Goal: Information Seeking & Learning: Learn about a topic

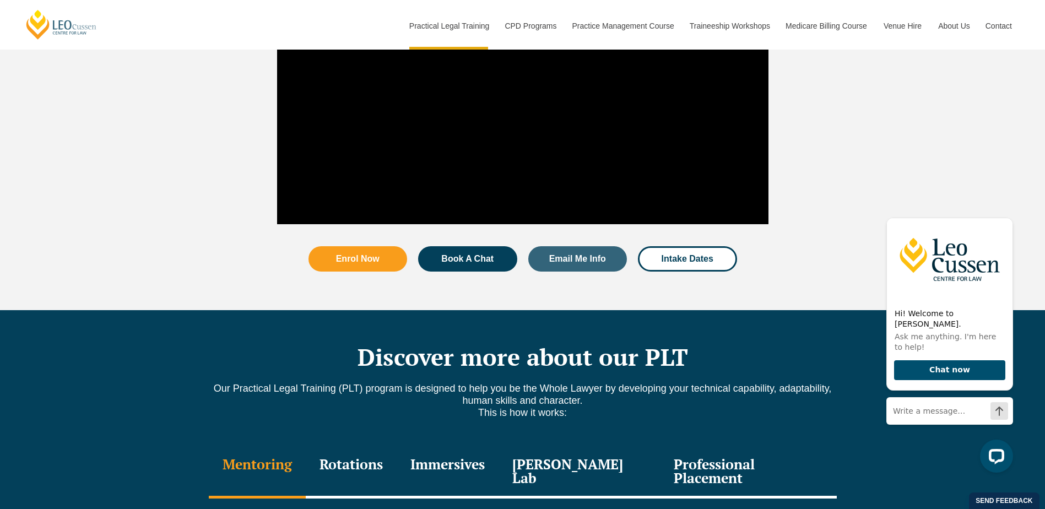
scroll to position [1047, 0]
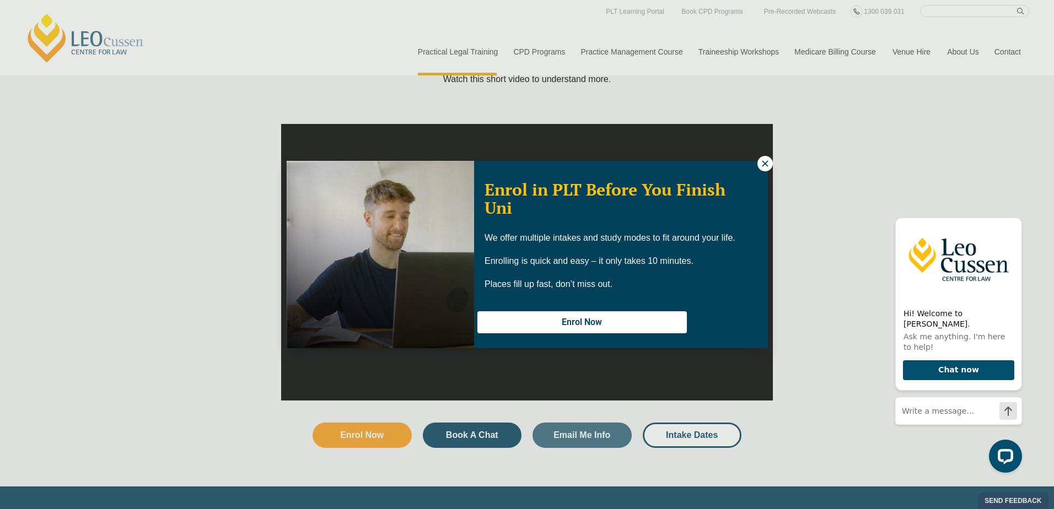
click at [762, 160] on icon at bounding box center [765, 164] width 10 height 10
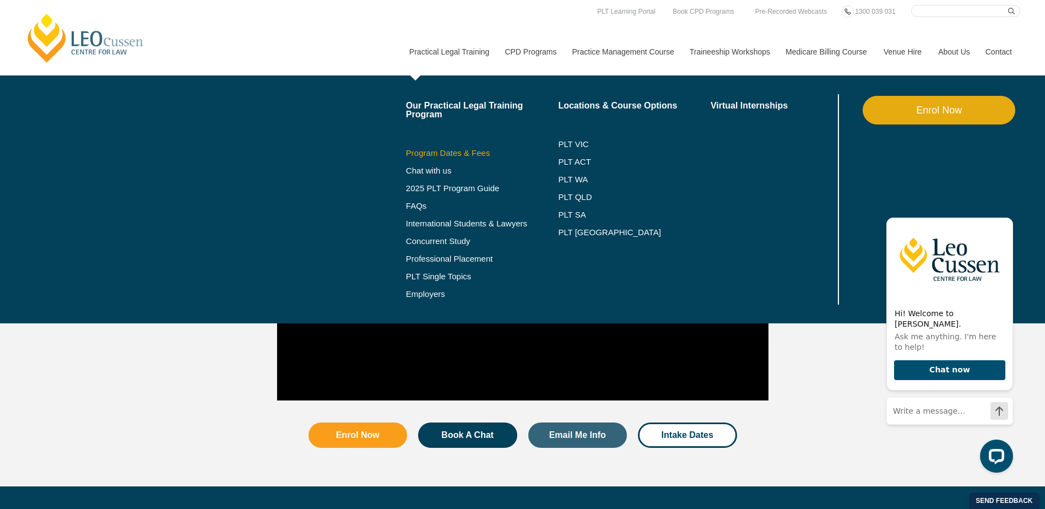
click at [451, 152] on link "Program Dates & Fees" at bounding box center [482, 153] width 153 height 9
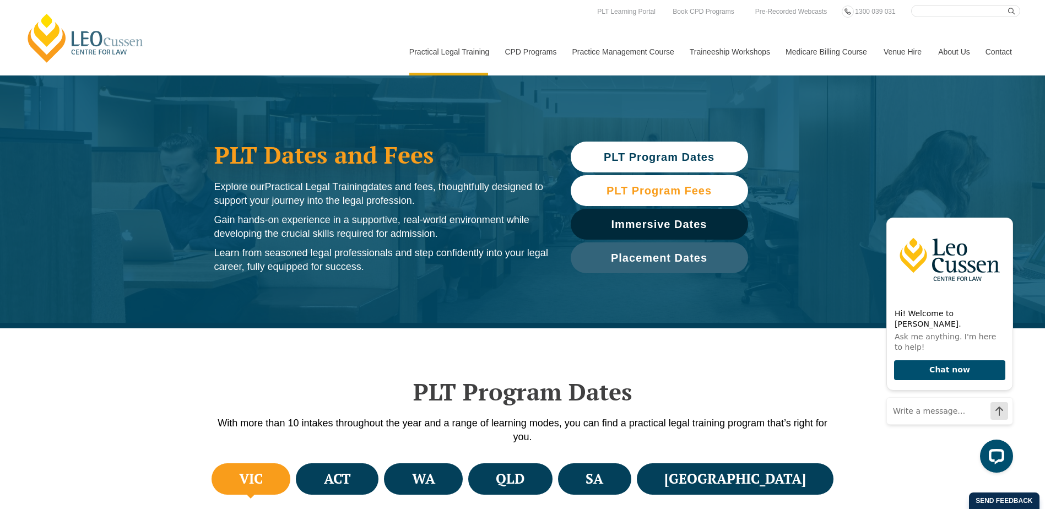
click at [700, 190] on span "PLT Program Fees" at bounding box center [659, 190] width 105 height 11
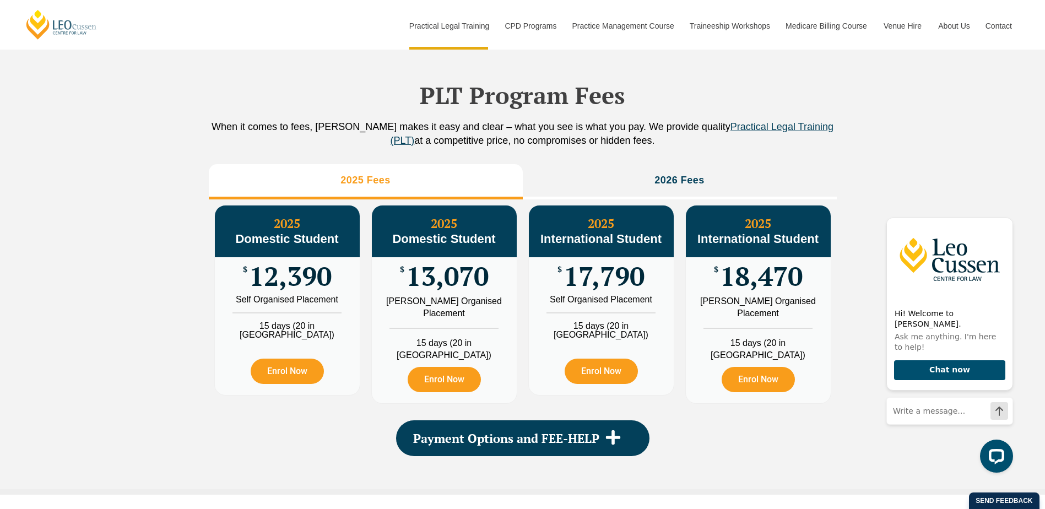
scroll to position [1227, 0]
